Goal: Task Accomplishment & Management: Manage account settings

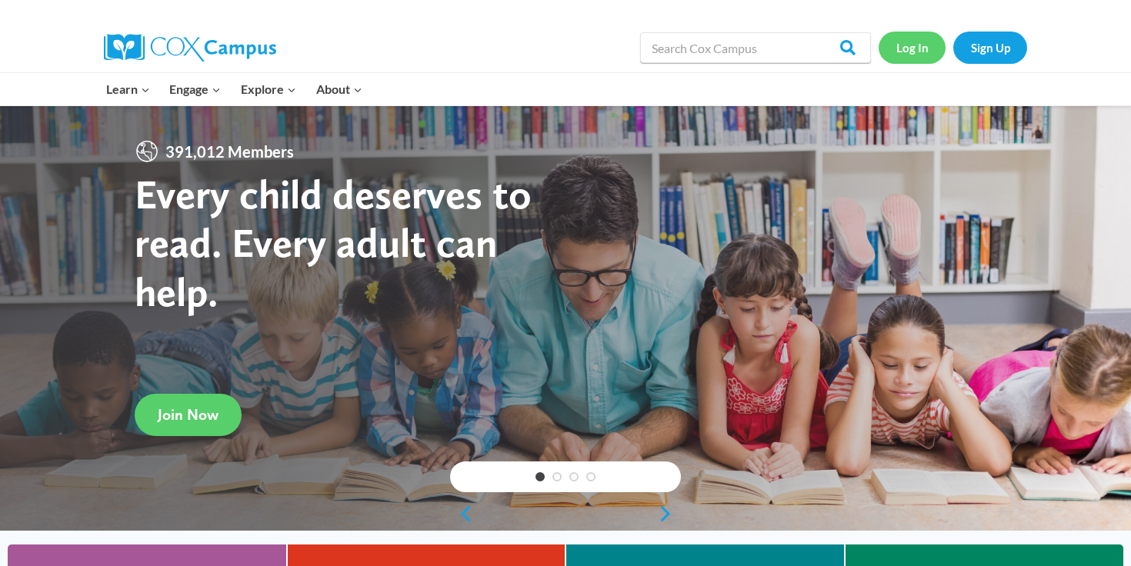
click at [920, 44] on link "Log In" at bounding box center [912, 48] width 67 height 32
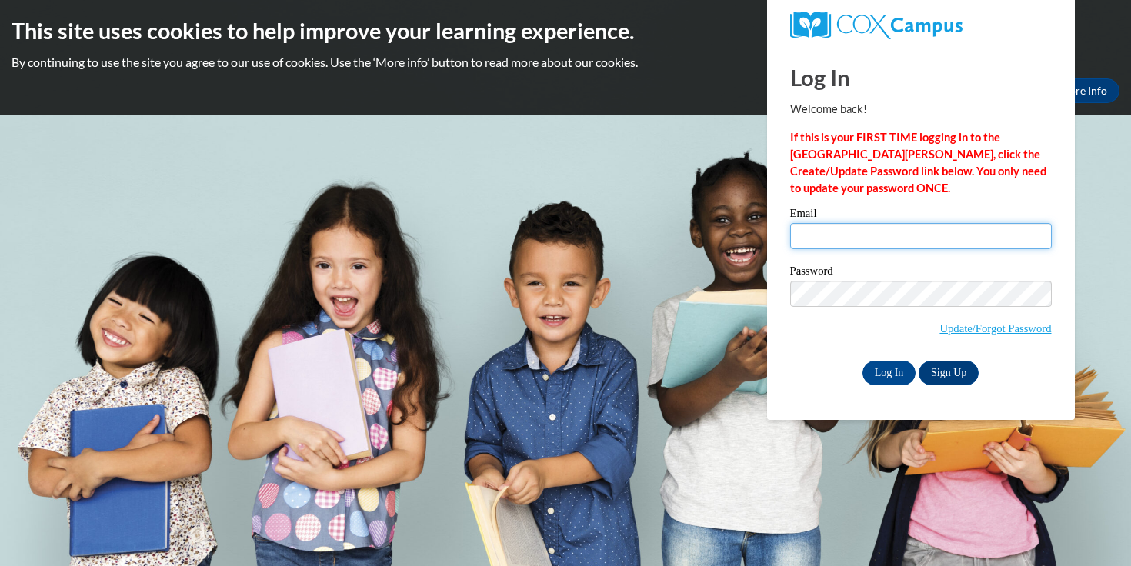
click at [818, 235] on input "Email" at bounding box center [921, 236] width 262 height 26
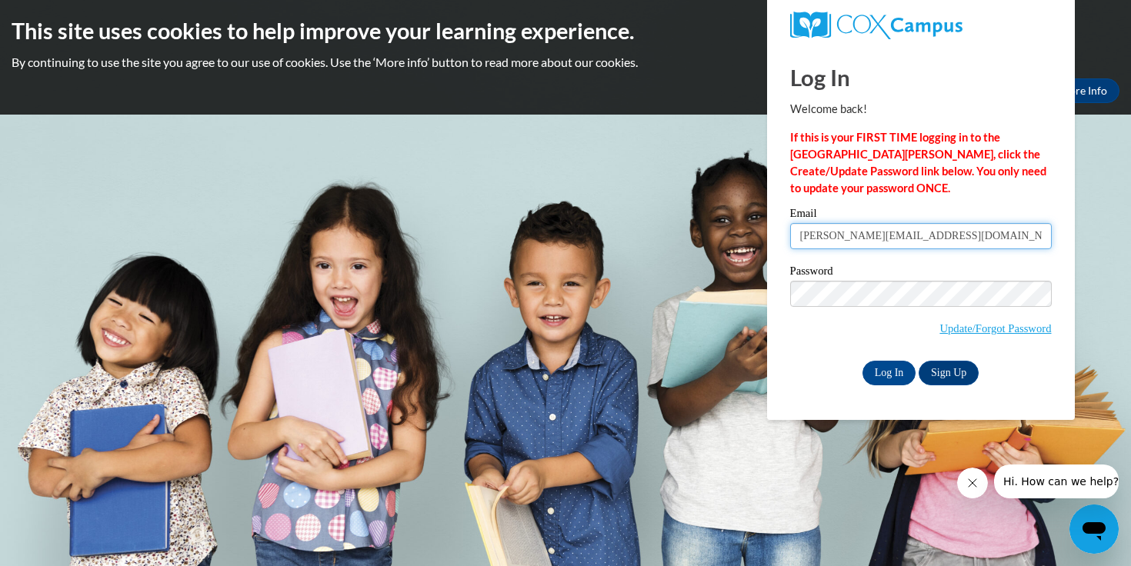
type input "[PERSON_NAME][EMAIL_ADDRESS][DOMAIN_NAME]"
click at [876, 365] on input "Log In" at bounding box center [890, 373] width 54 height 25
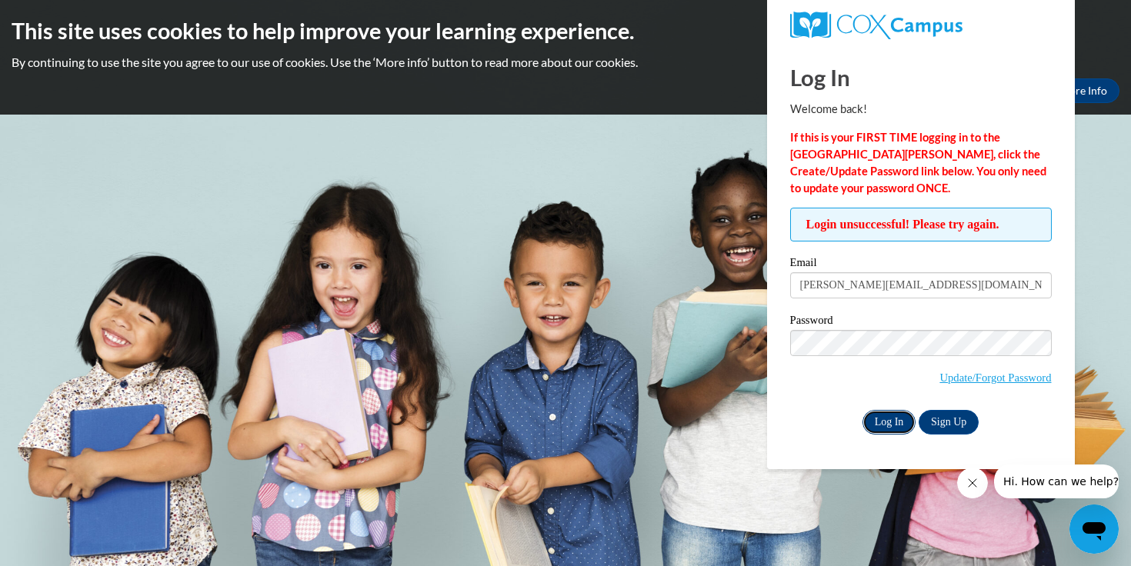
click at [883, 418] on input "Log In" at bounding box center [890, 422] width 54 height 25
click at [863, 410] on input "Log In" at bounding box center [890, 422] width 54 height 25
click at [881, 425] on input "Log In" at bounding box center [890, 422] width 54 height 25
click at [970, 377] on link "Update/Forgot Password" at bounding box center [996, 378] width 112 height 12
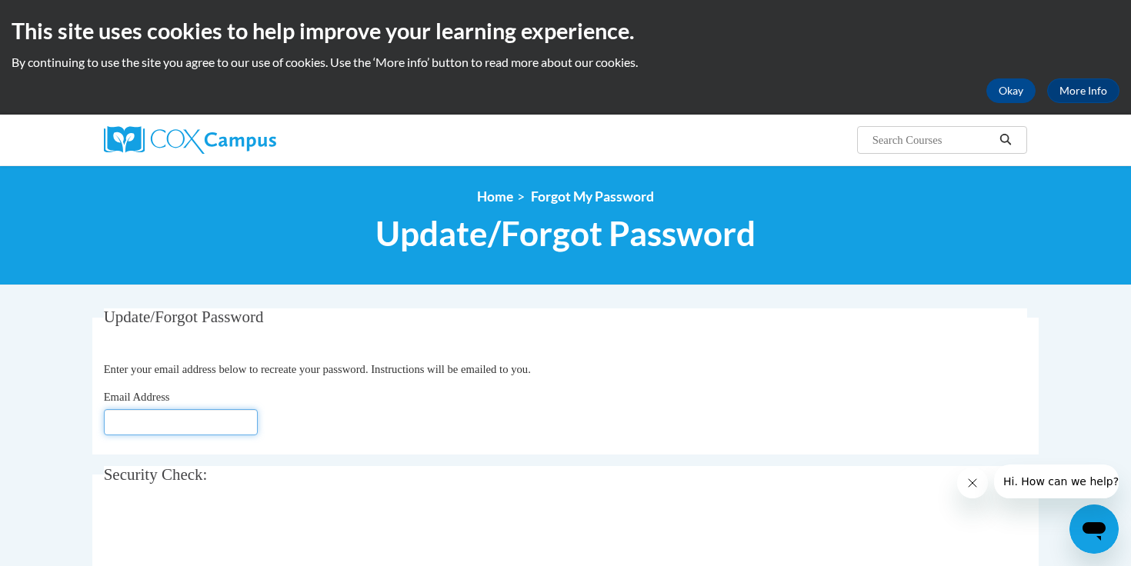
click at [219, 430] on input "Email Address" at bounding box center [181, 422] width 154 height 26
type input "[PERSON_NAME][EMAIL_ADDRESS][DOMAIN_NAME]"
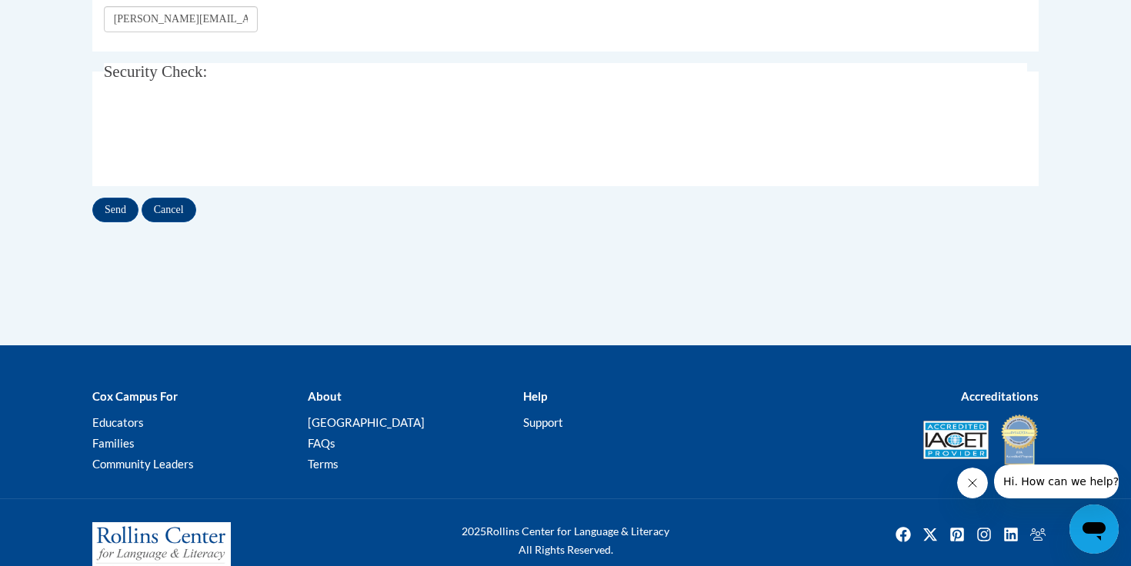
scroll to position [405, 0]
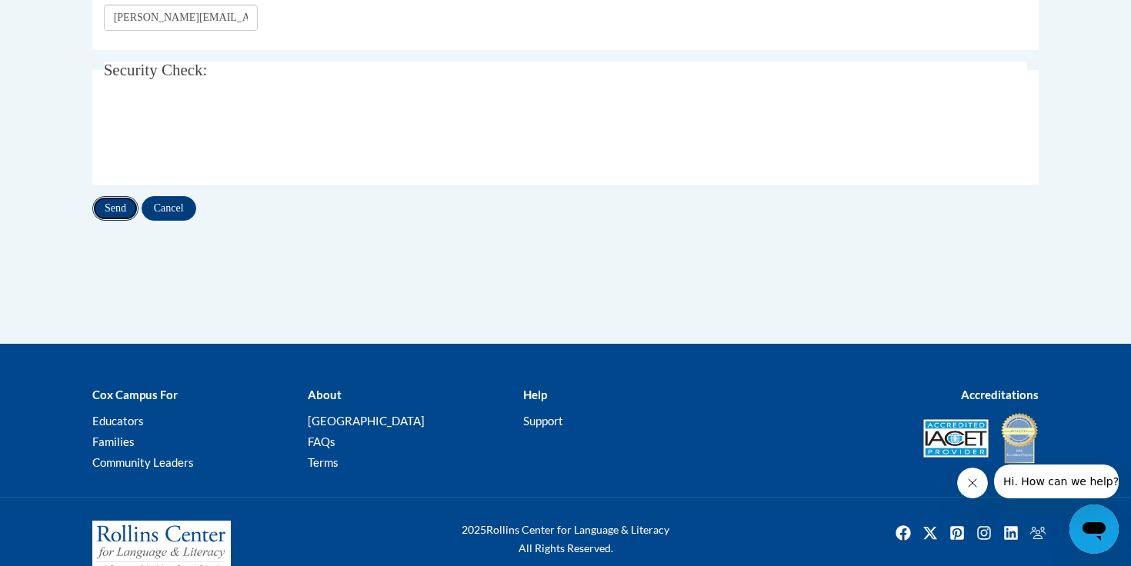
click at [111, 212] on input "Send" at bounding box center [115, 208] width 46 height 25
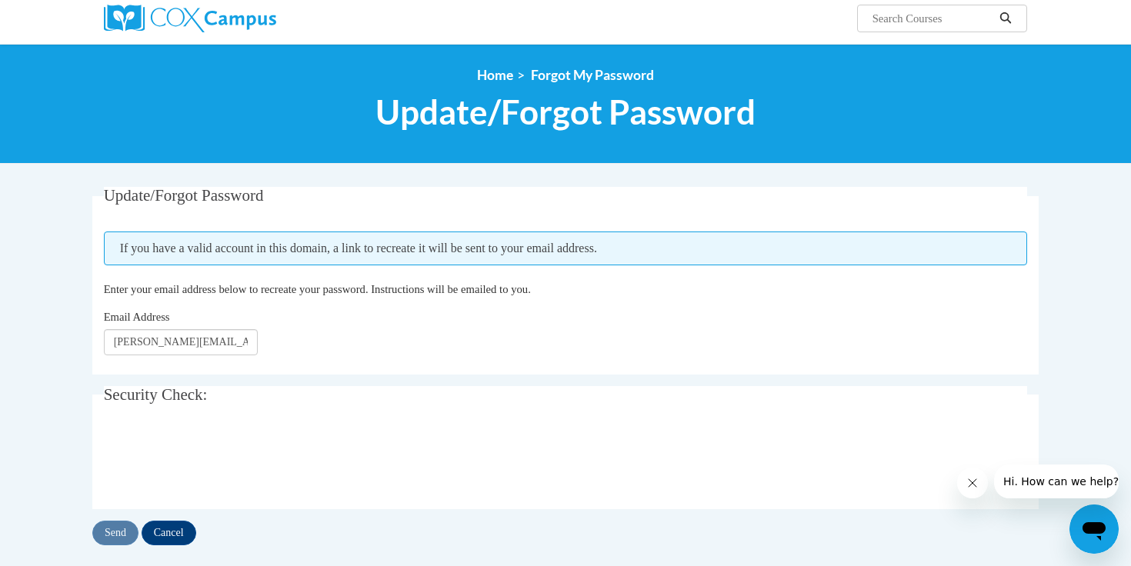
scroll to position [139, 0]
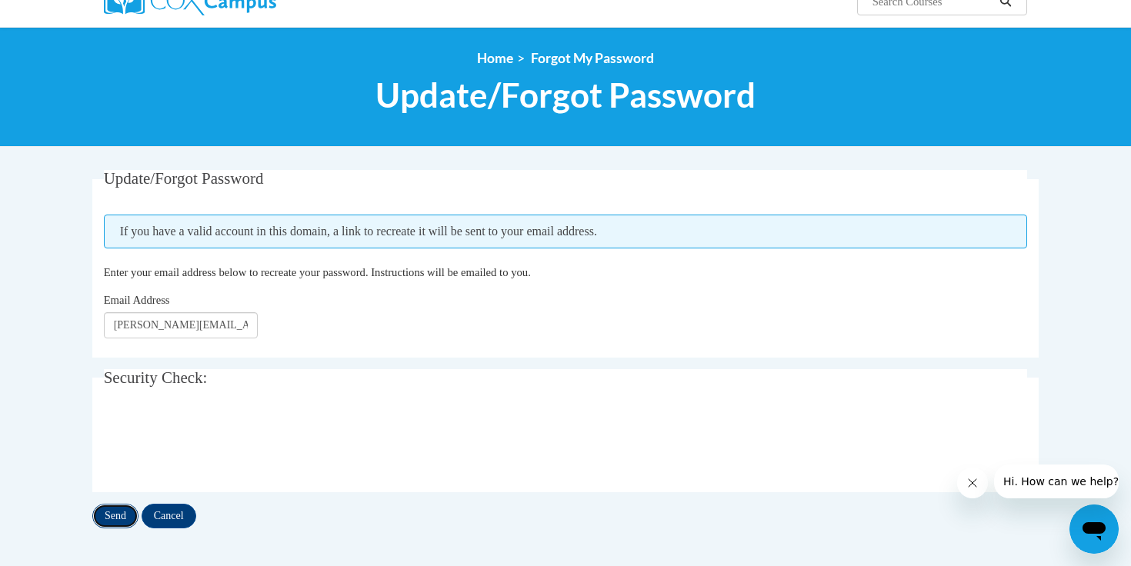
click at [118, 516] on input "Send" at bounding box center [115, 516] width 46 height 25
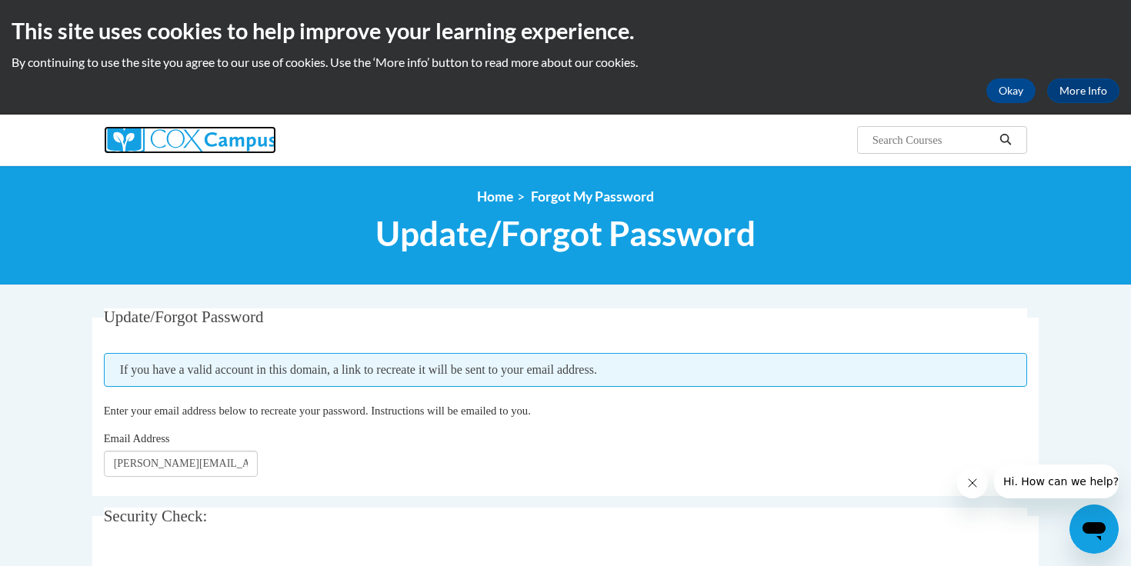
click at [249, 144] on img at bounding box center [190, 140] width 172 height 28
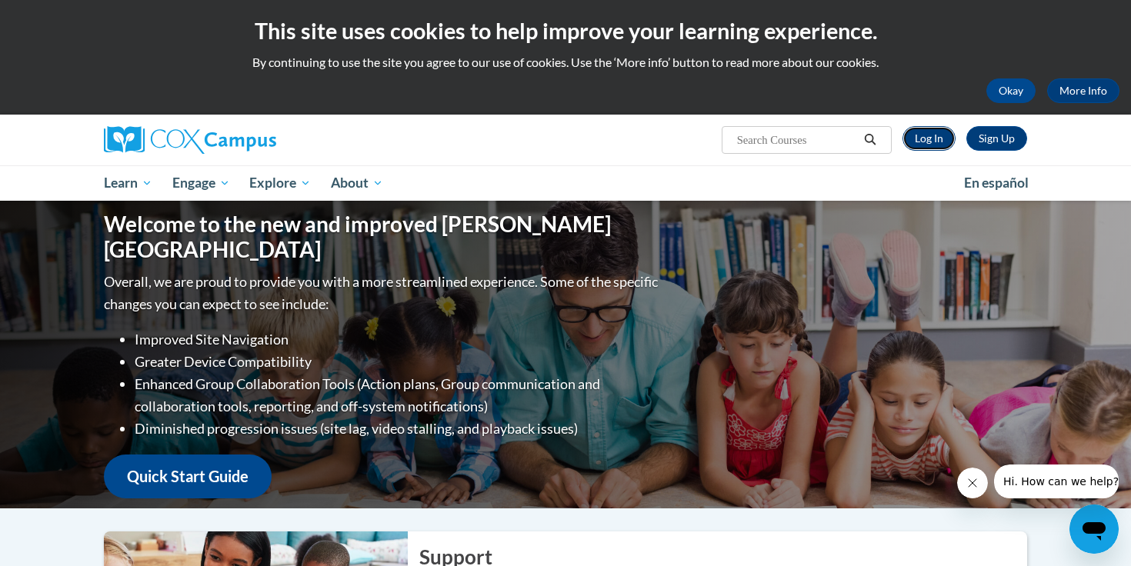
click at [931, 142] on link "Log In" at bounding box center [929, 138] width 53 height 25
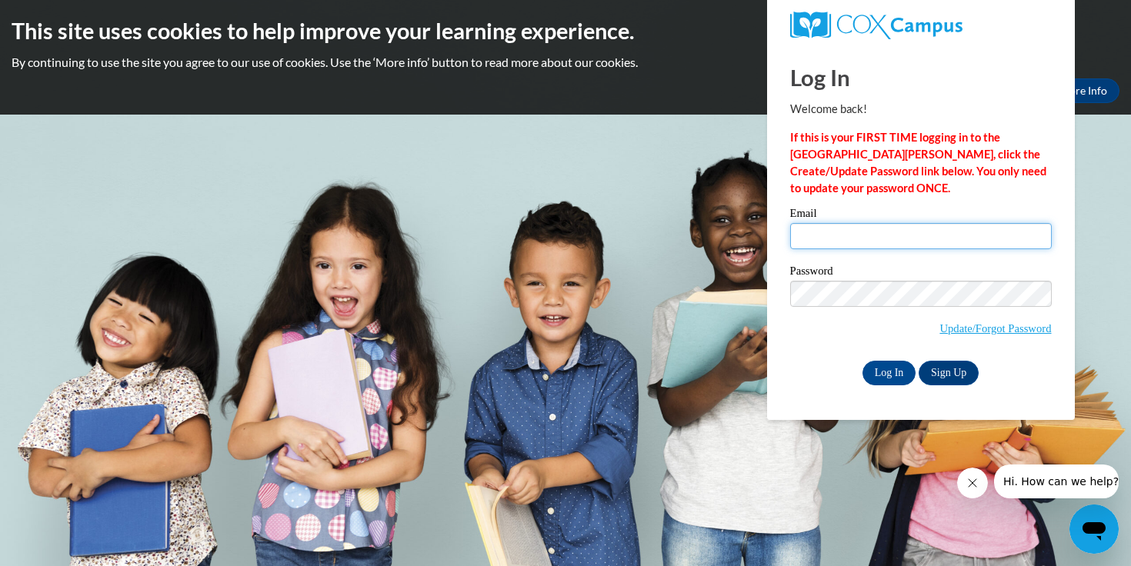
click at [920, 243] on input "Email" at bounding box center [921, 236] width 262 height 26
type input "ageisler@madisoncountryday.org"
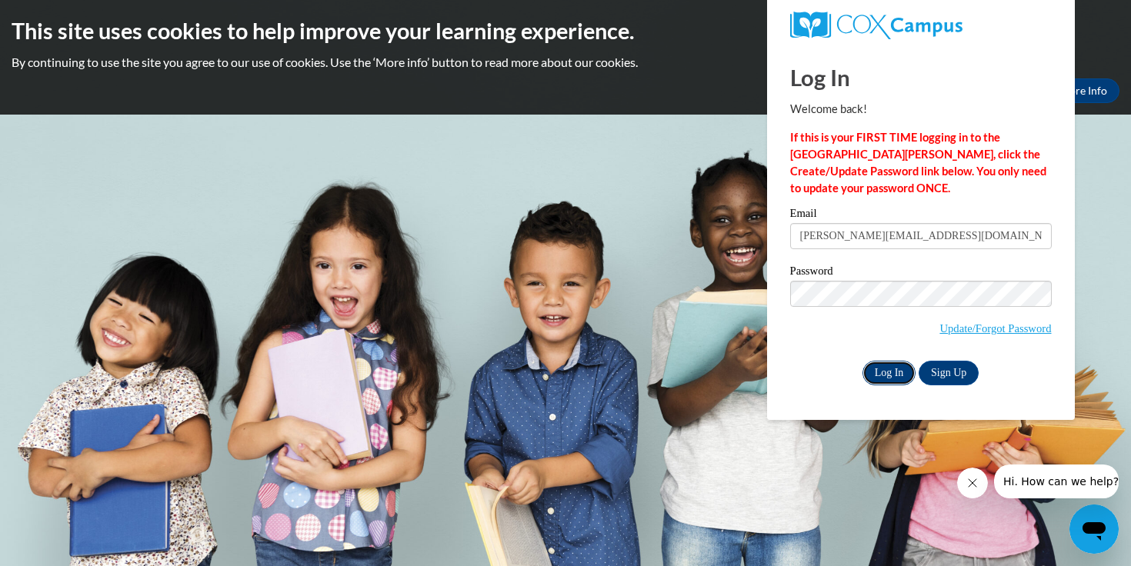
click at [900, 372] on input "Log In" at bounding box center [890, 373] width 54 height 25
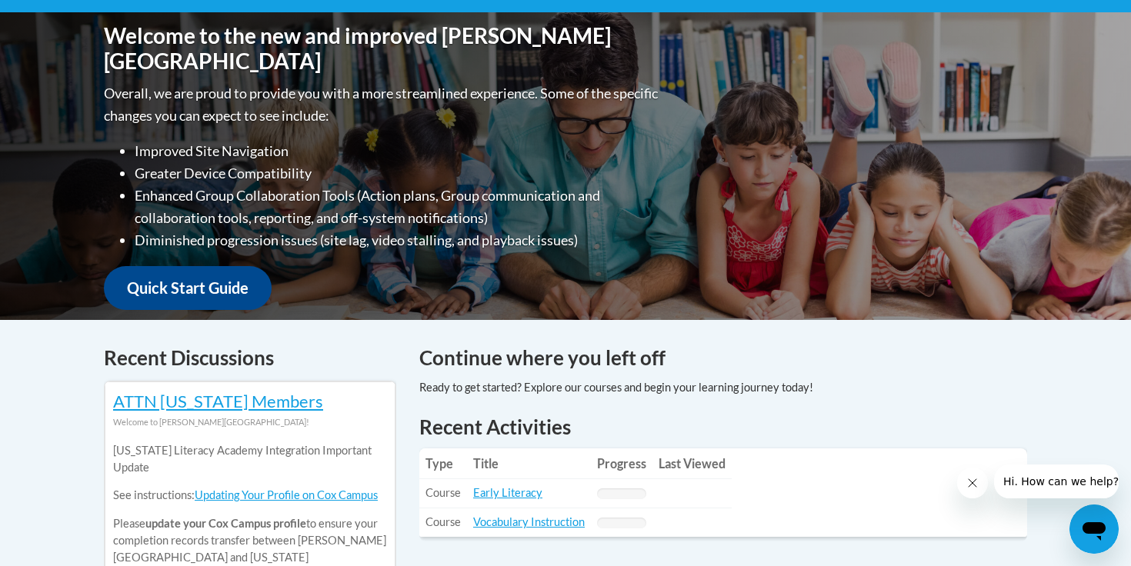
scroll to position [350, 0]
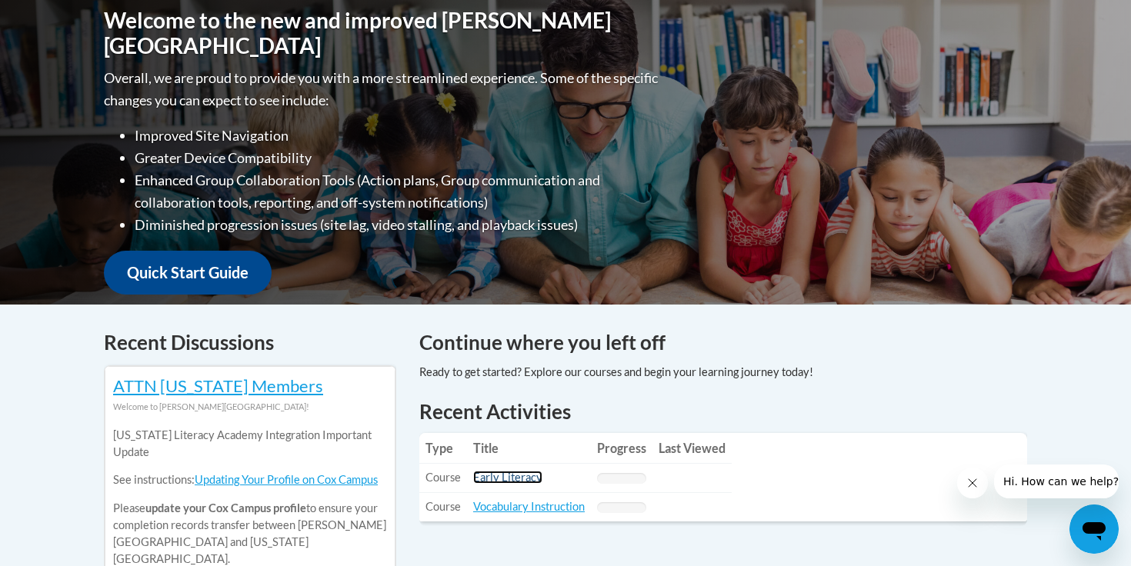
click at [505, 476] on link "Early Literacy" at bounding box center [507, 477] width 69 height 13
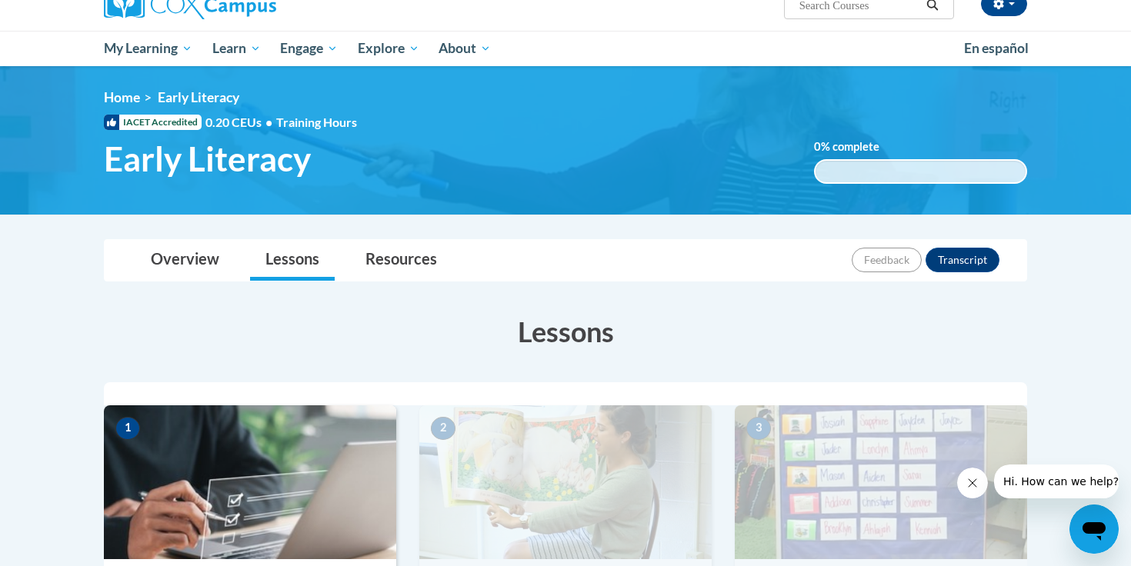
scroll to position [89, 0]
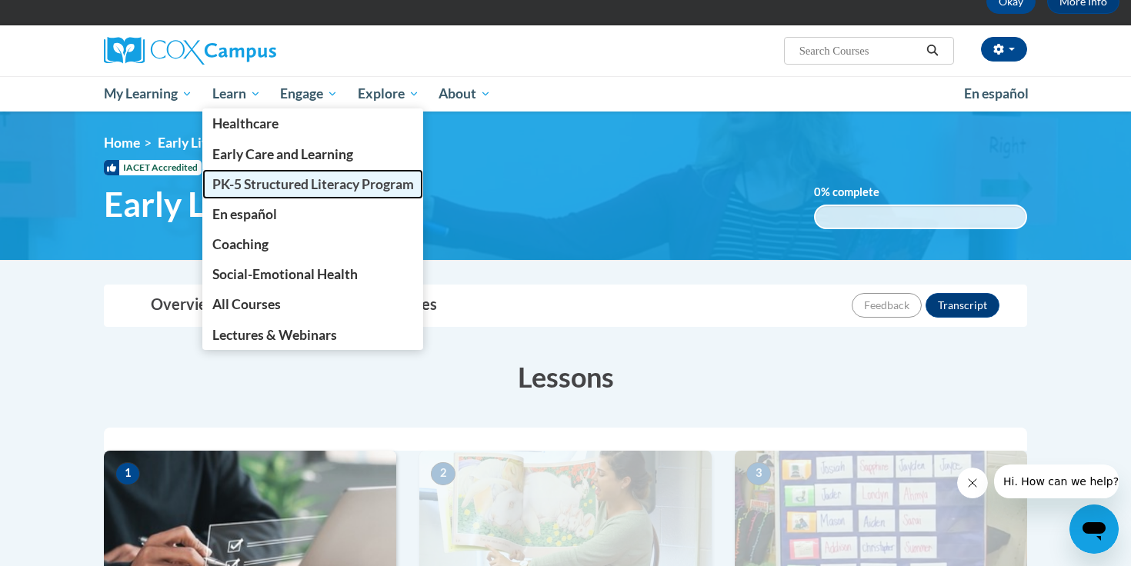
click at [240, 185] on span "PK-5 Structured Literacy Program" at bounding box center [313, 184] width 202 height 16
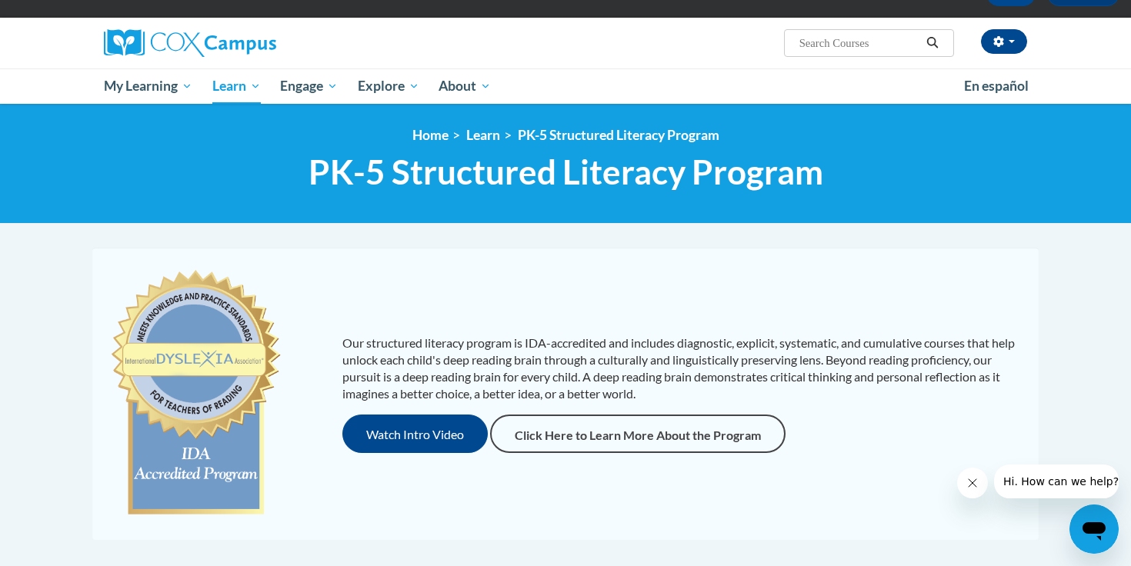
scroll to position [92, 0]
